Goal: Information Seeking & Learning: Learn about a topic

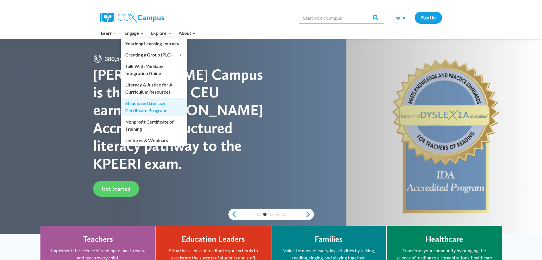
click at [143, 106] on link "Structured Literacy Certificate Program" at bounding box center [154, 106] width 66 height 18
